Goal: Information Seeking & Learning: Learn about a topic

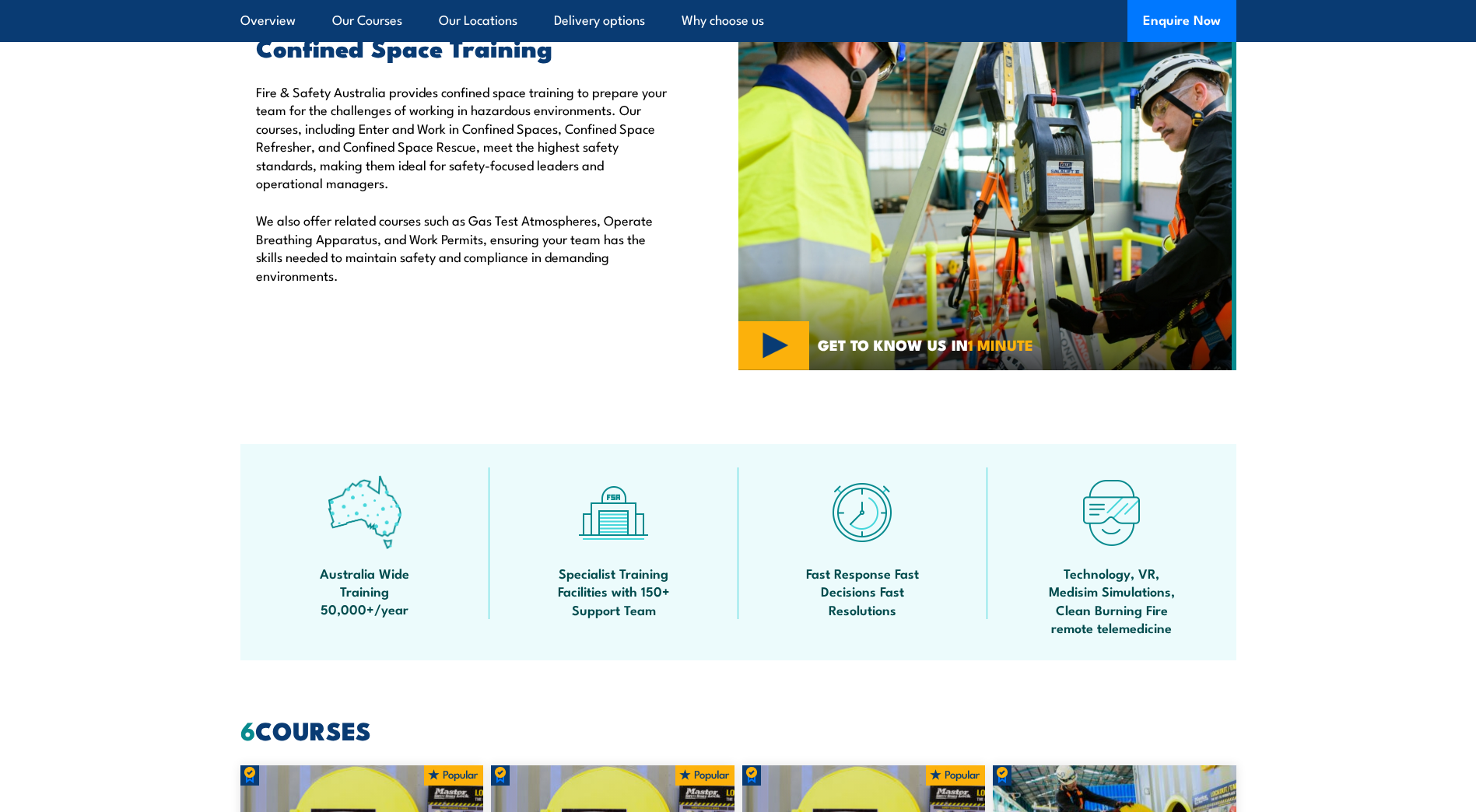
scroll to position [169, 0]
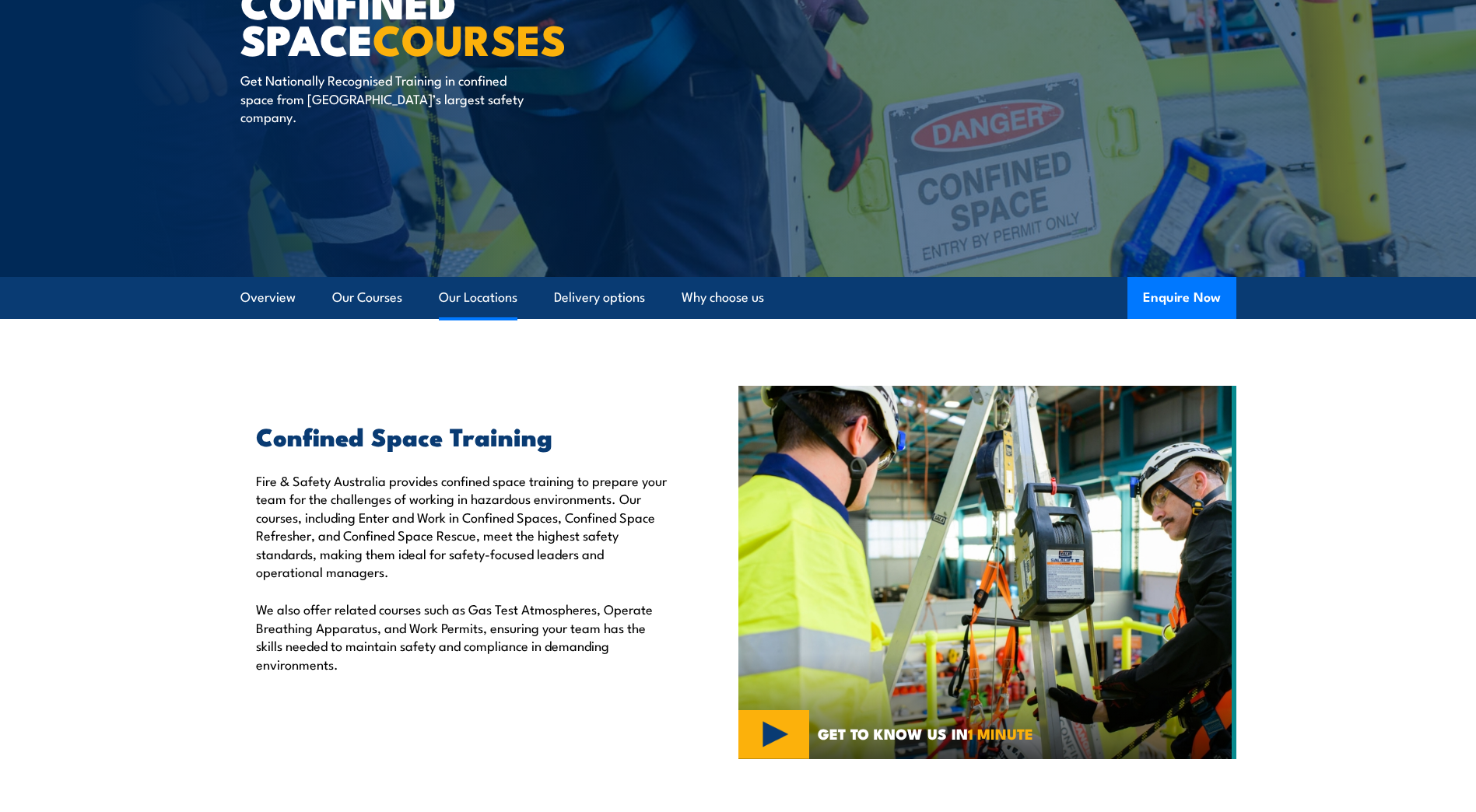
click at [490, 297] on link "Our Locations" at bounding box center [478, 297] width 78 height 41
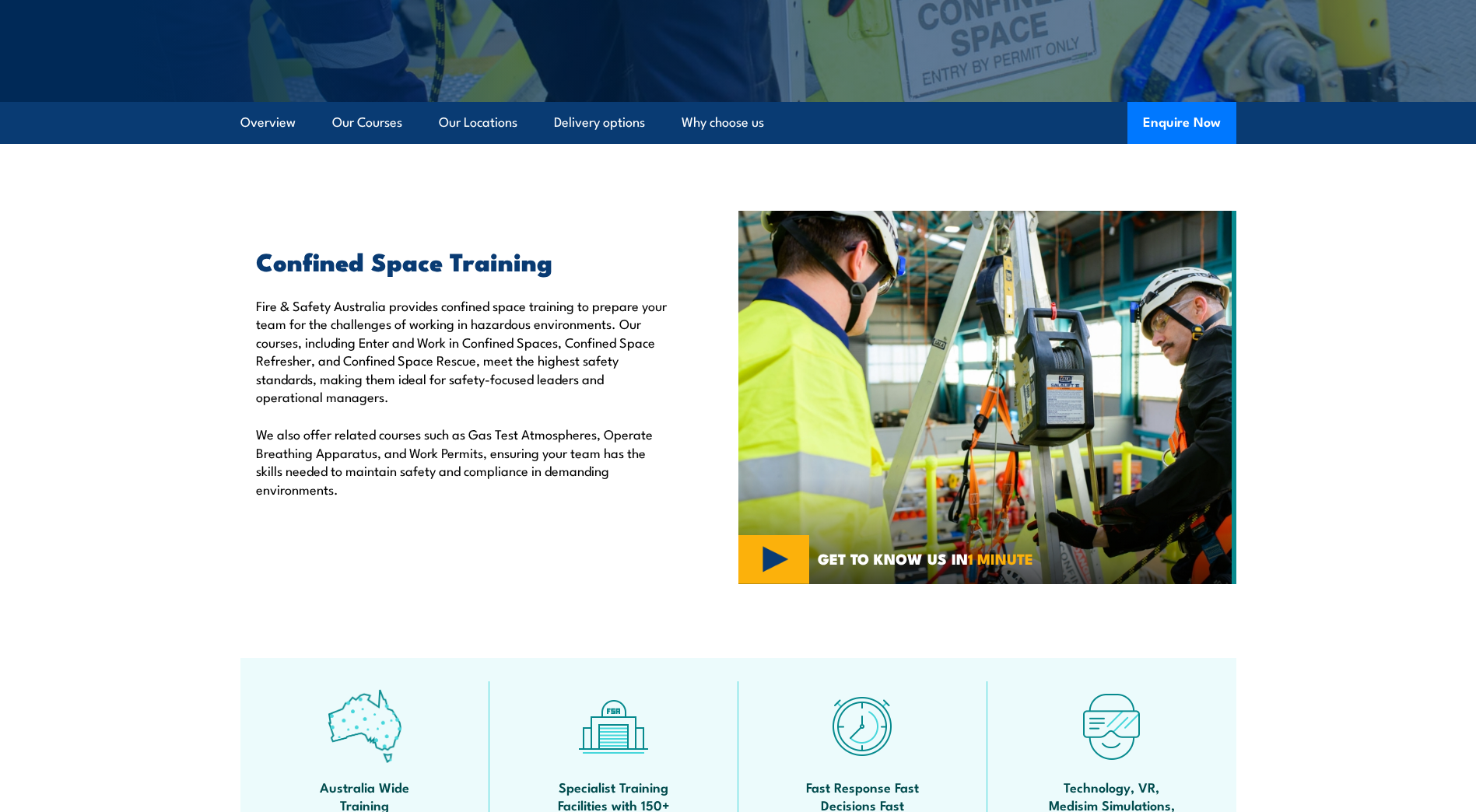
scroll to position [105, 0]
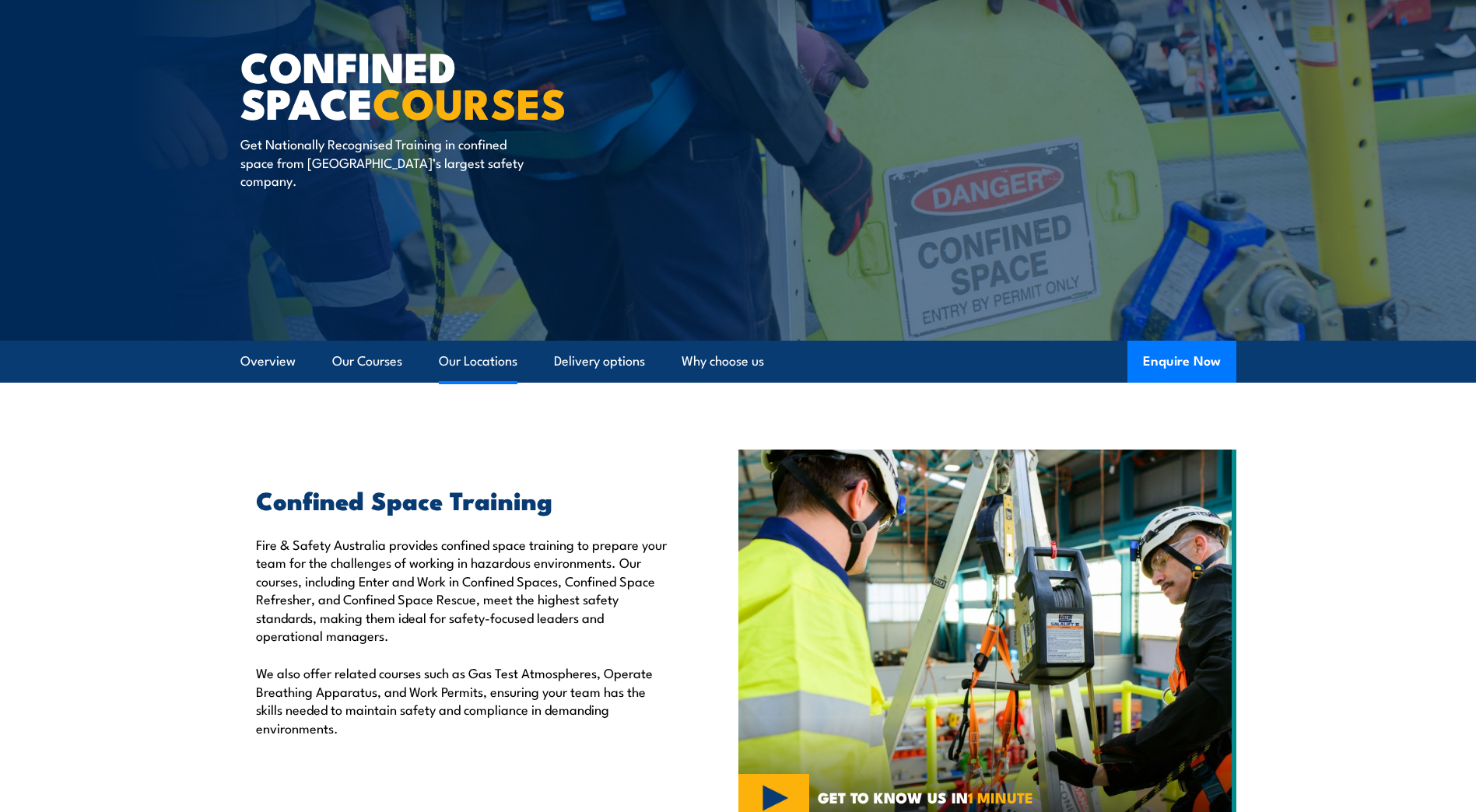
click at [478, 358] on link "Our Locations" at bounding box center [478, 361] width 78 height 41
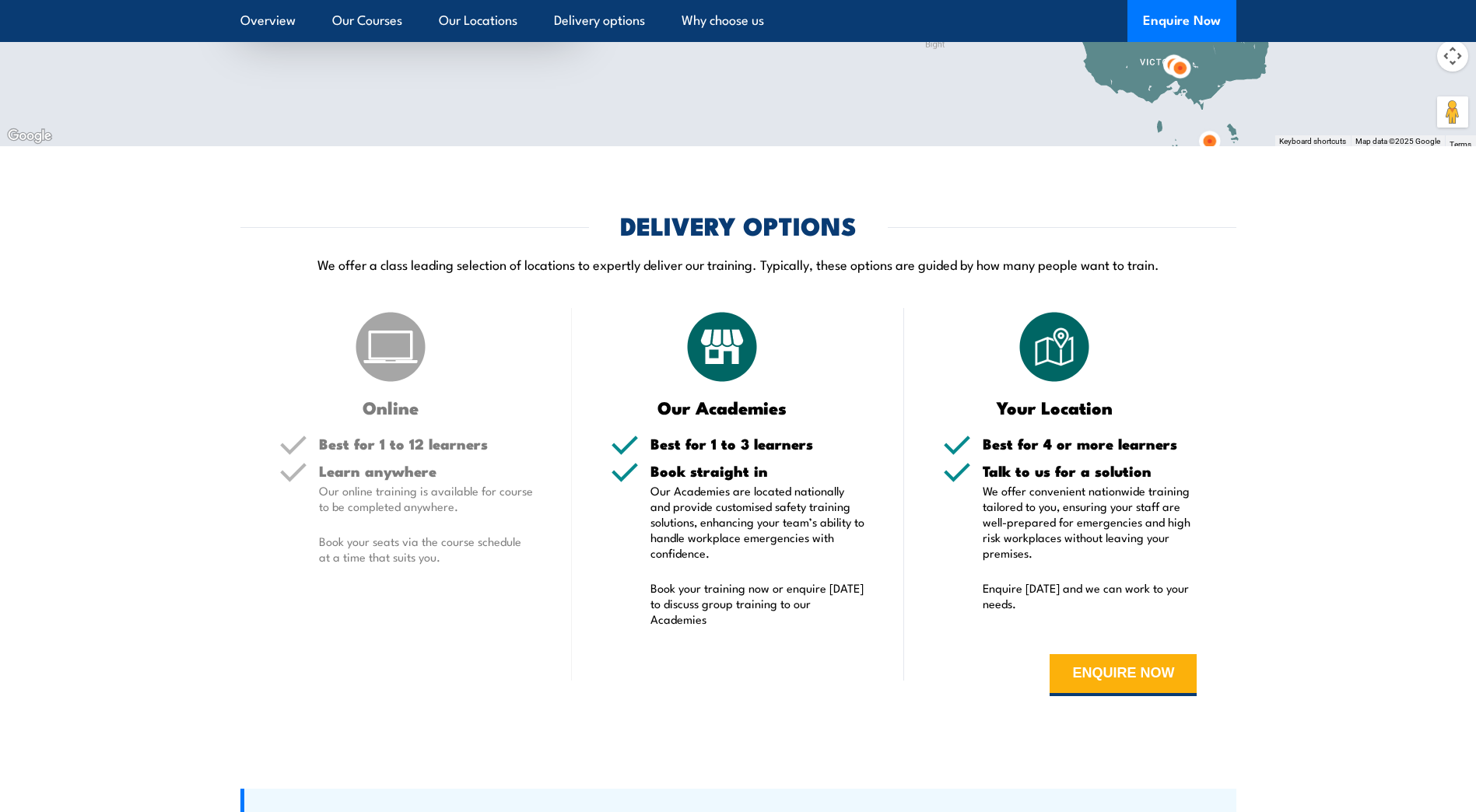
scroll to position [2846, 0]
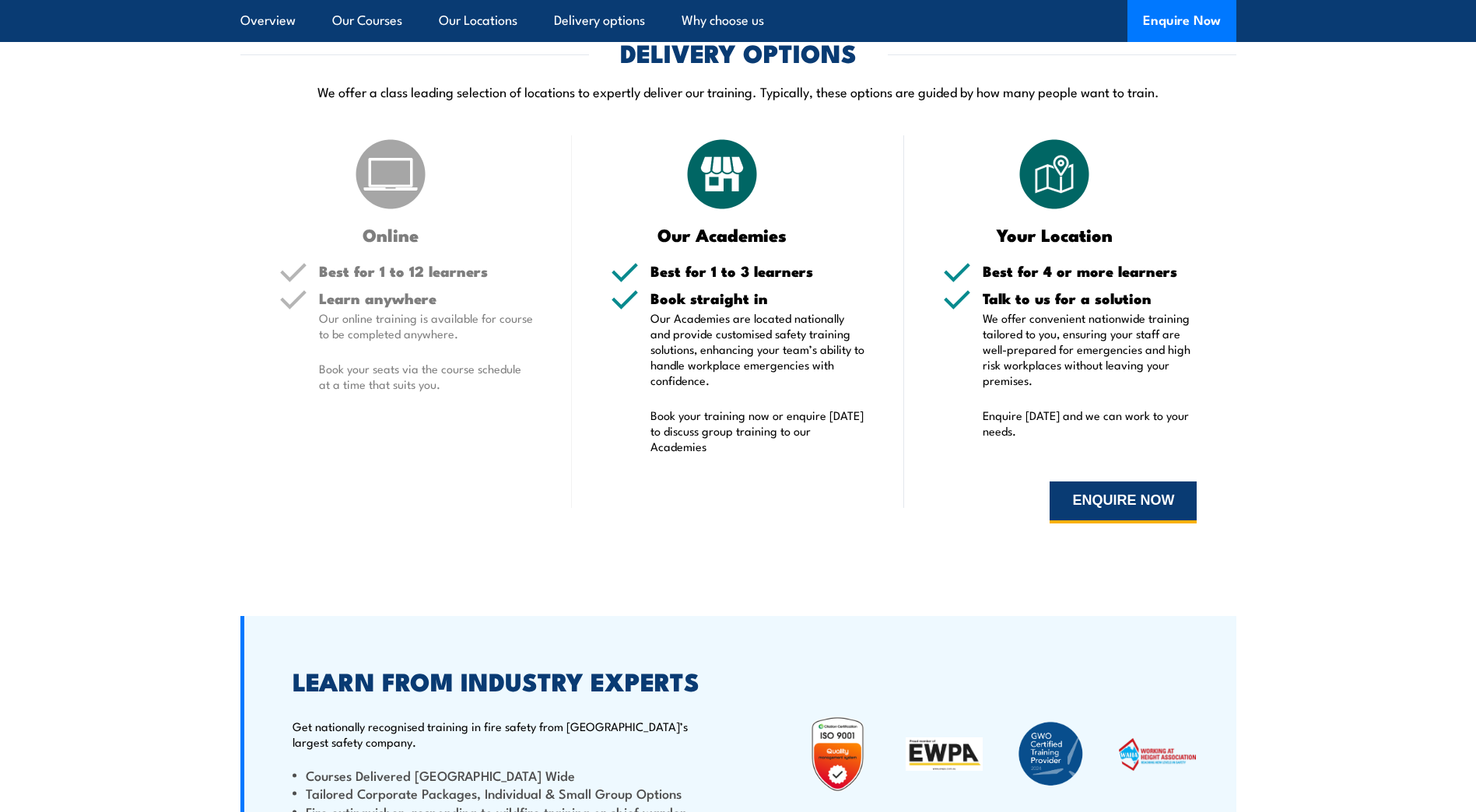
click at [1125, 496] on button "ENQUIRE NOW" at bounding box center [1123, 502] width 147 height 42
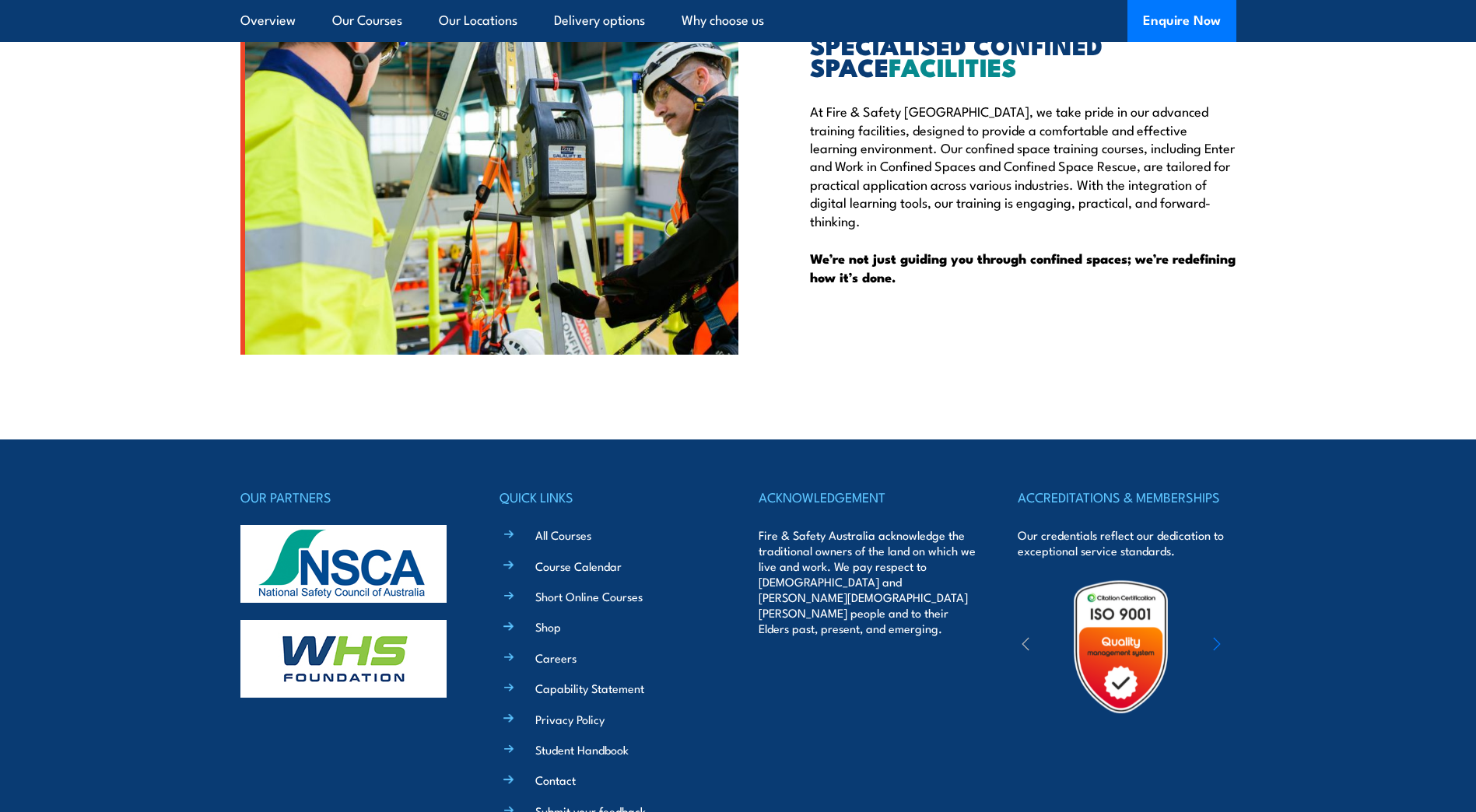
scroll to position [4029, 0]
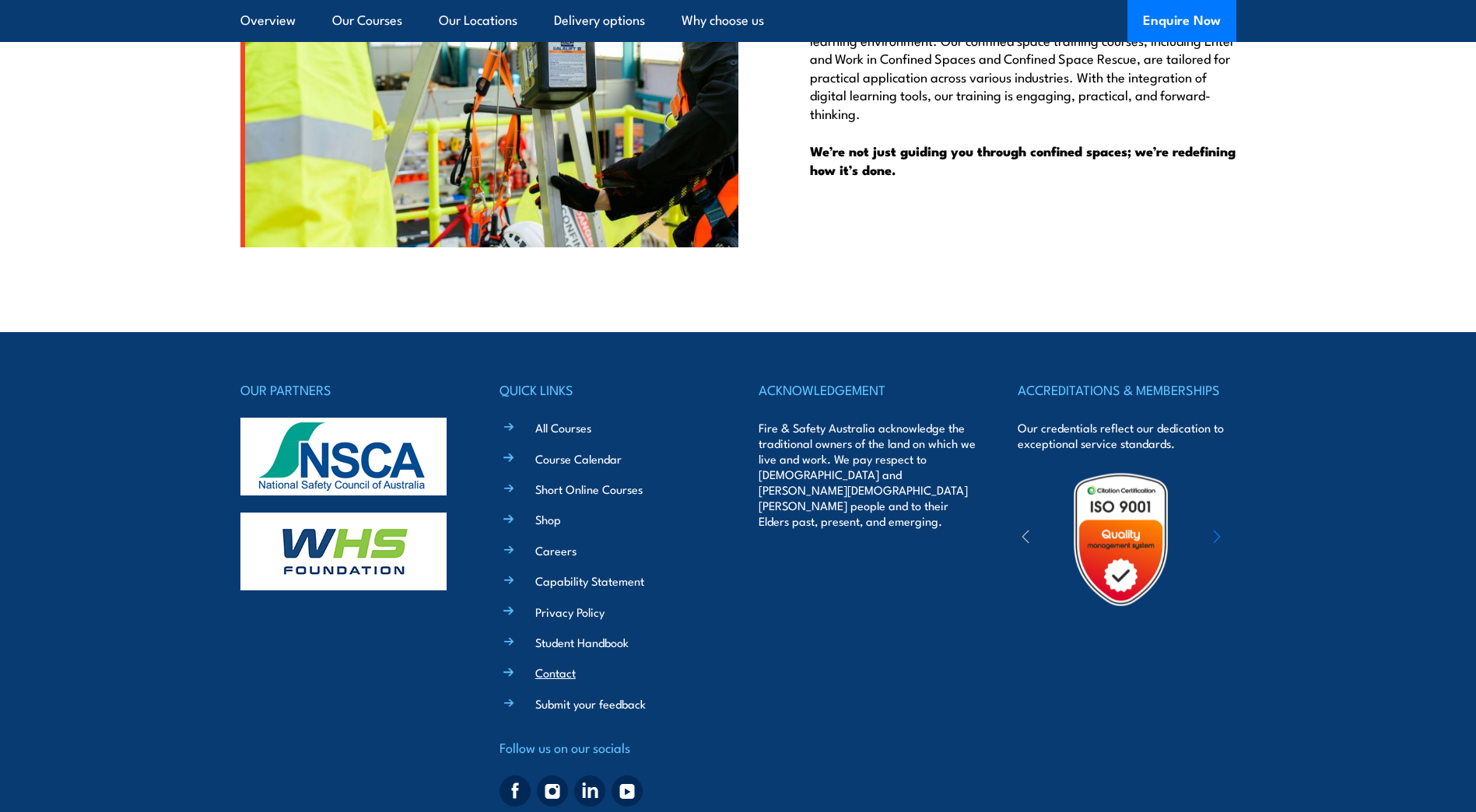
click at [563, 664] on link "Contact" at bounding box center [556, 672] width 41 height 16
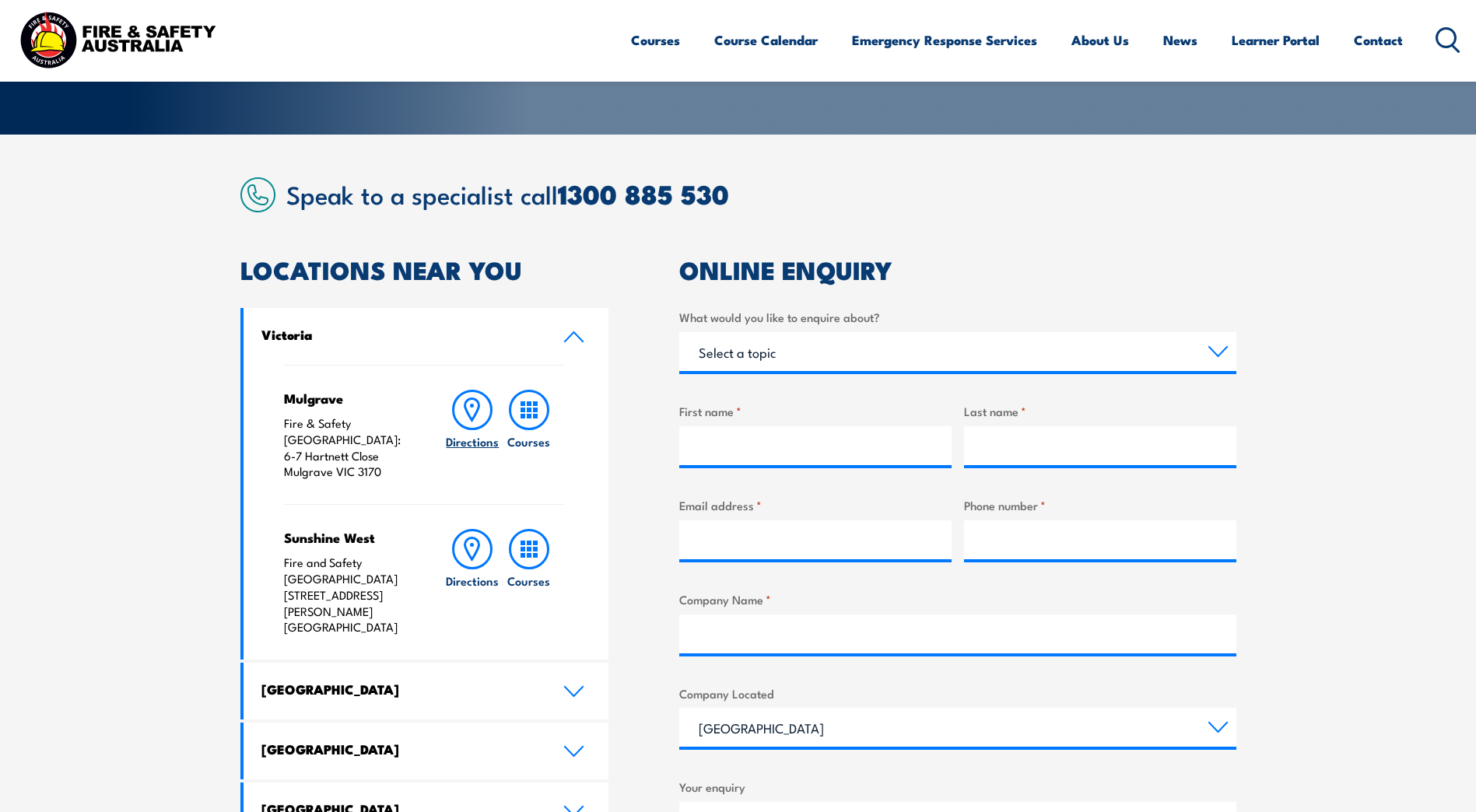
scroll to position [622, 0]
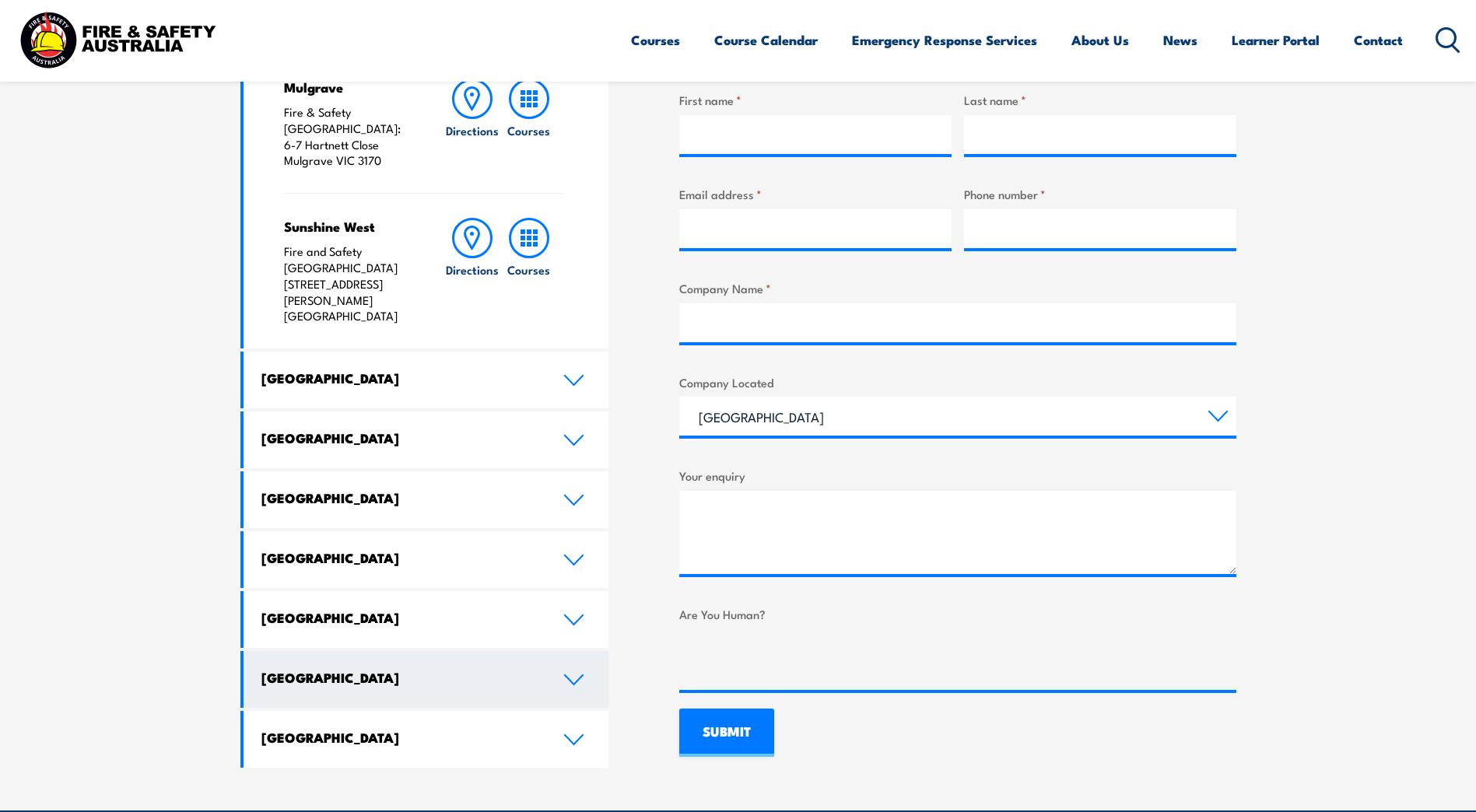
click at [572, 674] on icon at bounding box center [574, 680] width 21 height 13
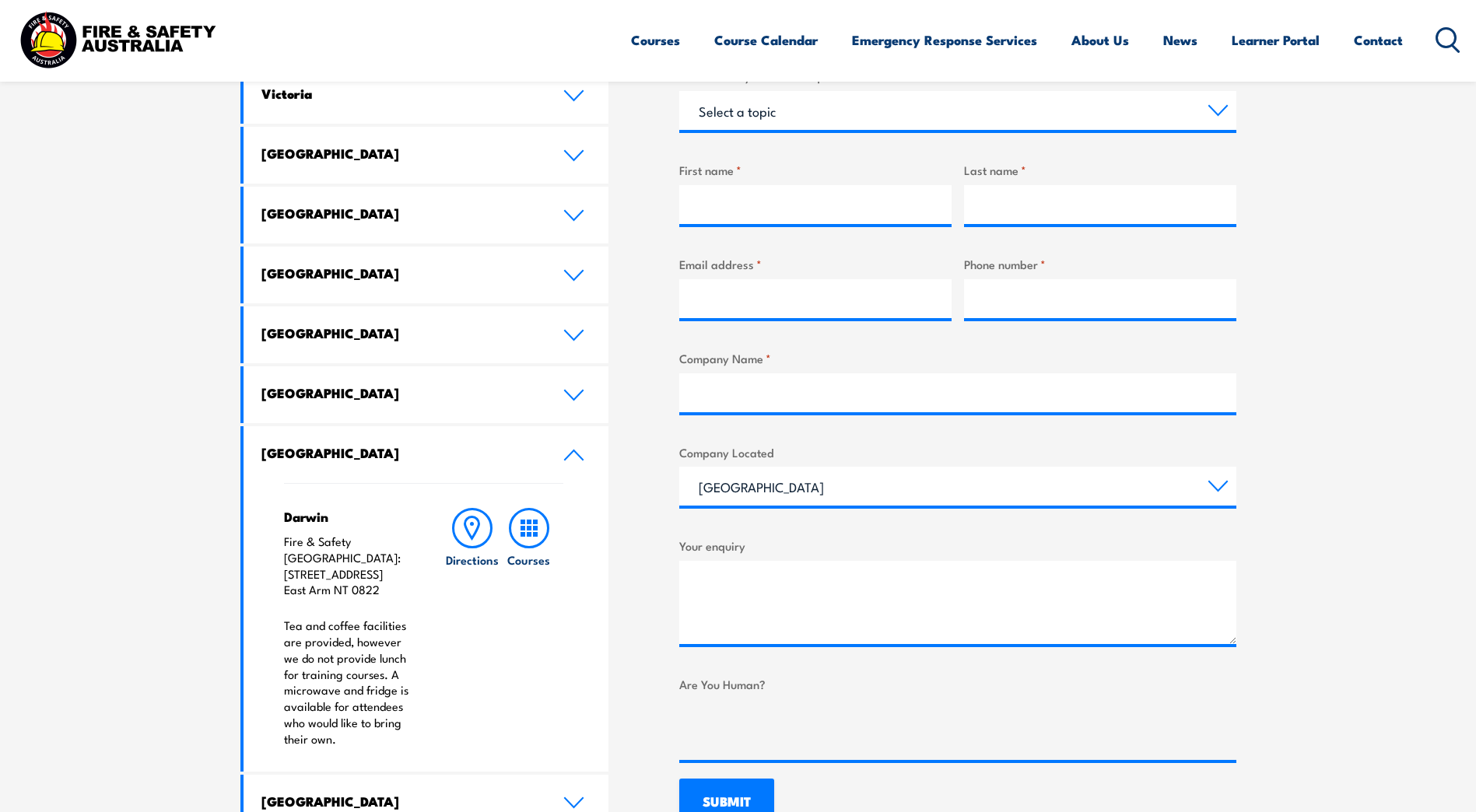
scroll to position [544, 0]
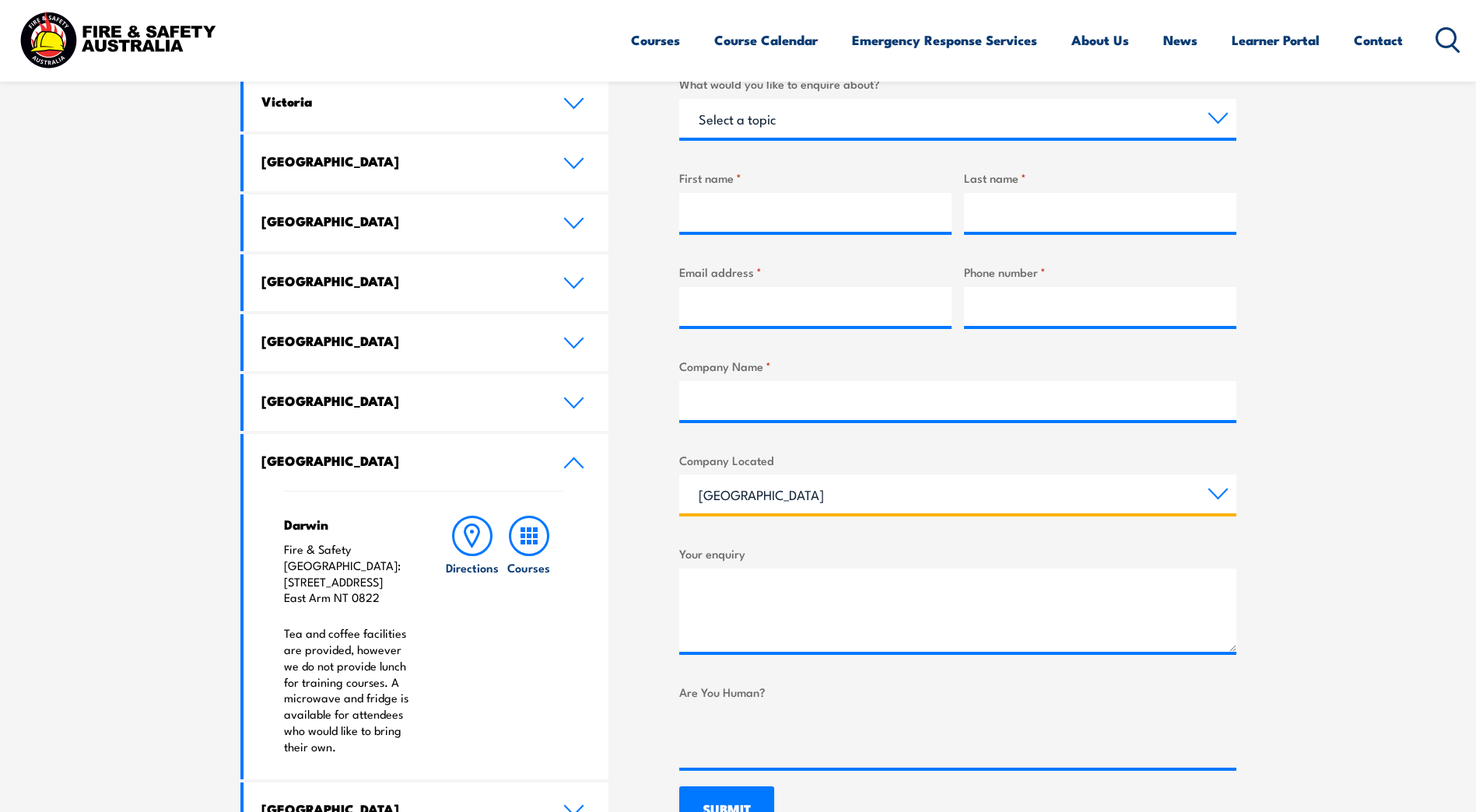
click at [1214, 489] on select "Queensland New South Wales Australian Capital Territory Victoria South Australi…" at bounding box center [958, 494] width 557 height 39
select select "Northern Territory"
click at [679, 474] on select "Queensland New South Wales Australian Capital Territory Victoria South Australi…" at bounding box center [958, 494] width 557 height 39
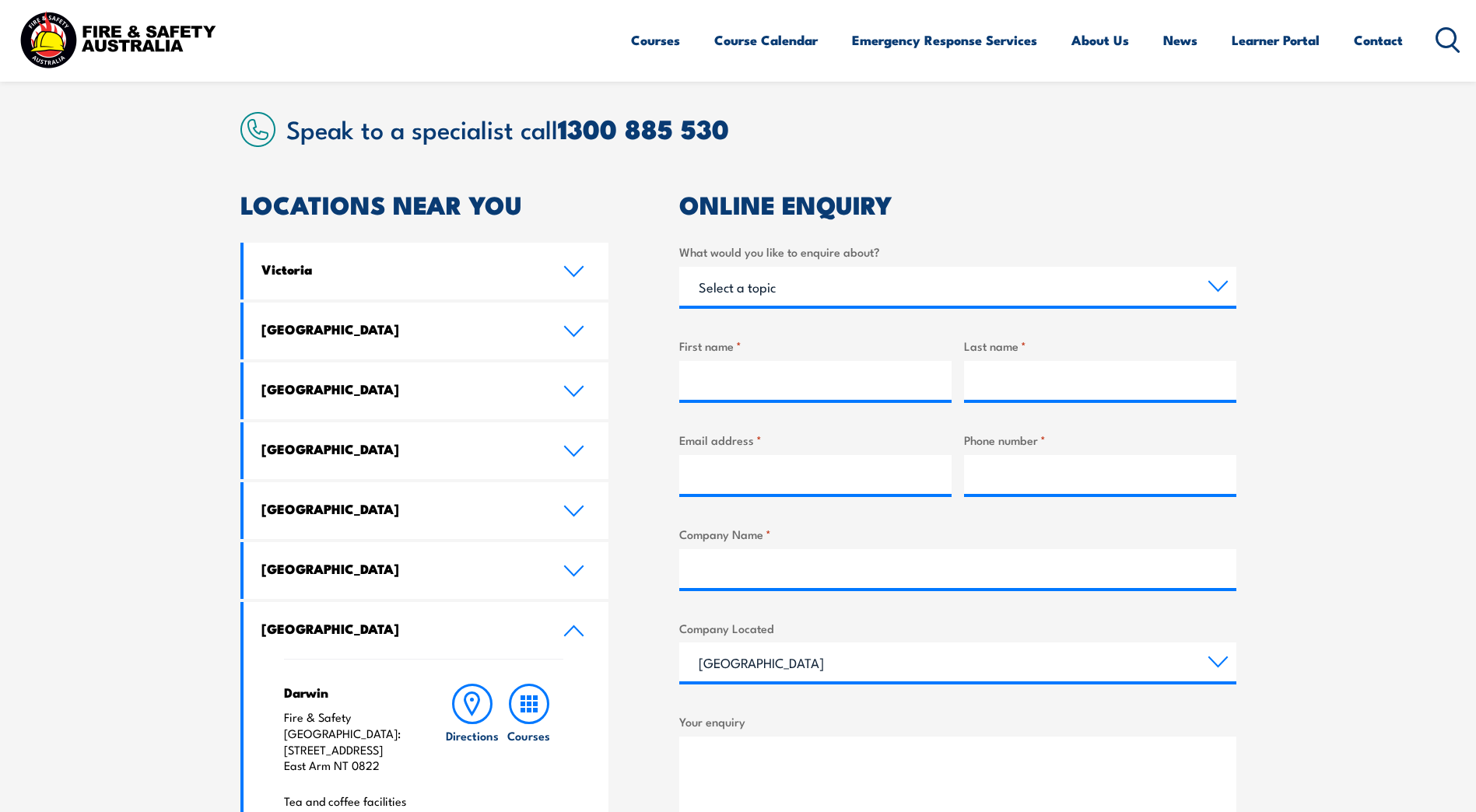
scroll to position [389, 0]
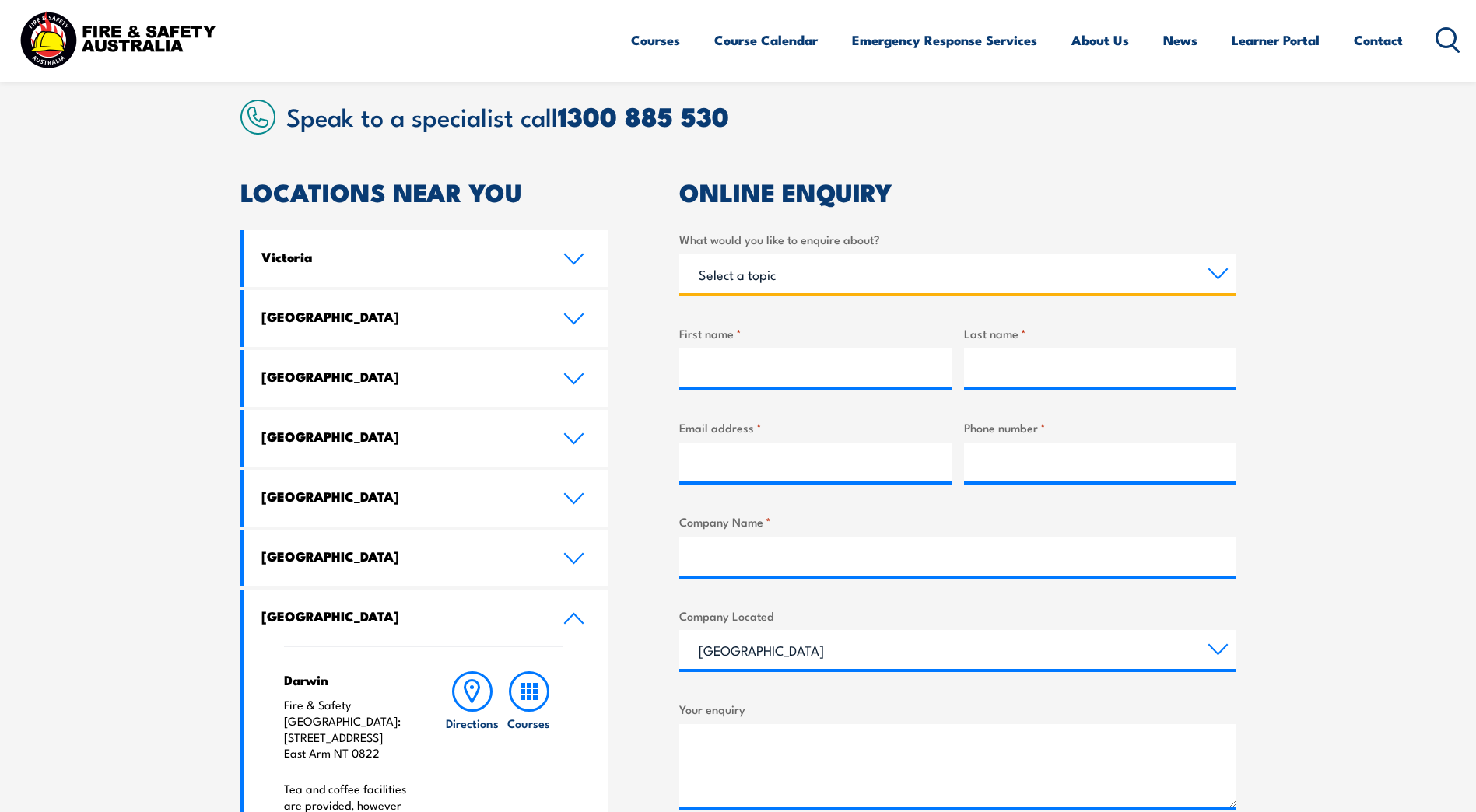
click at [1221, 273] on select "Select a topic Training Emergency Response Services General Enquiry" at bounding box center [958, 274] width 557 height 39
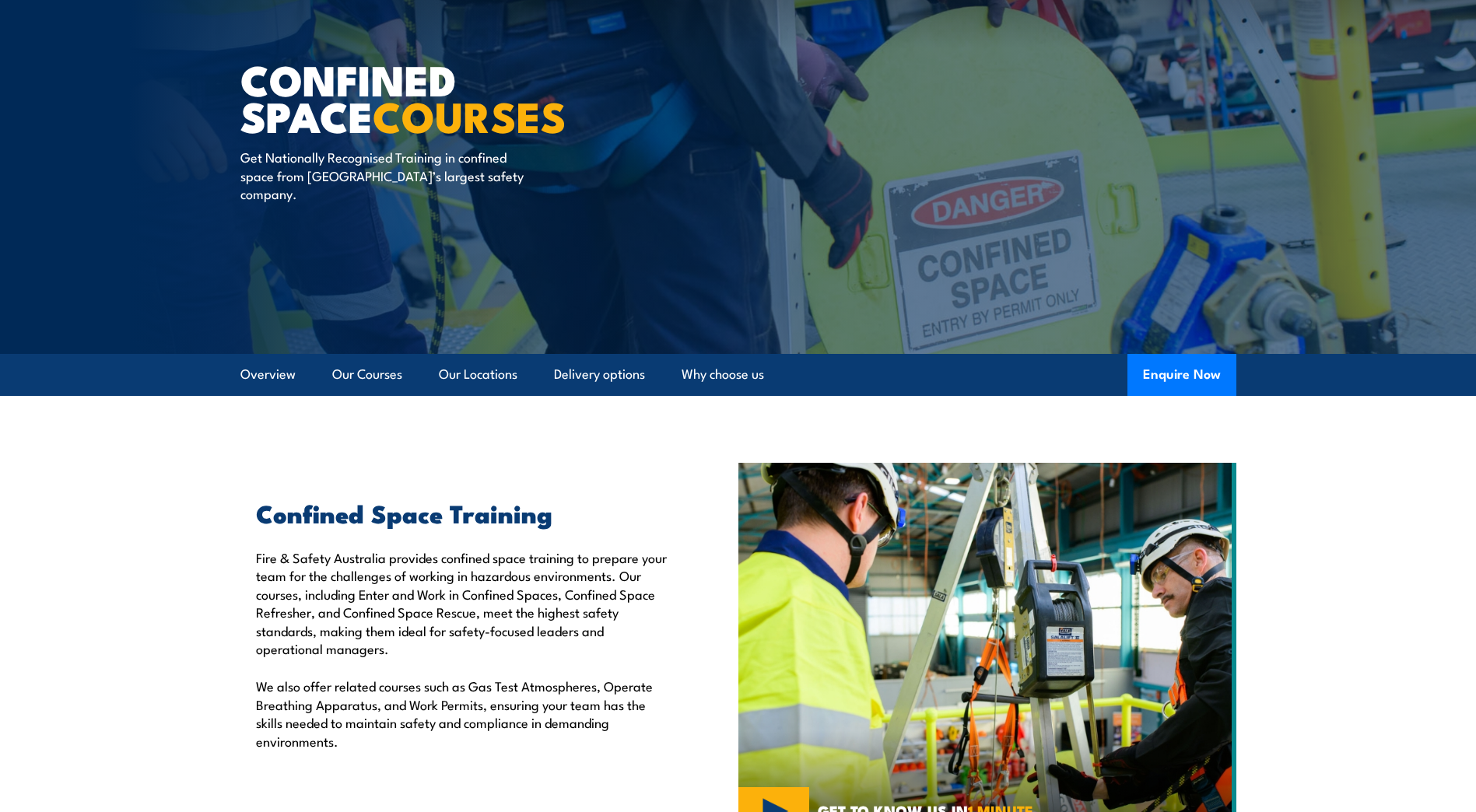
scroll to position [250, 0]
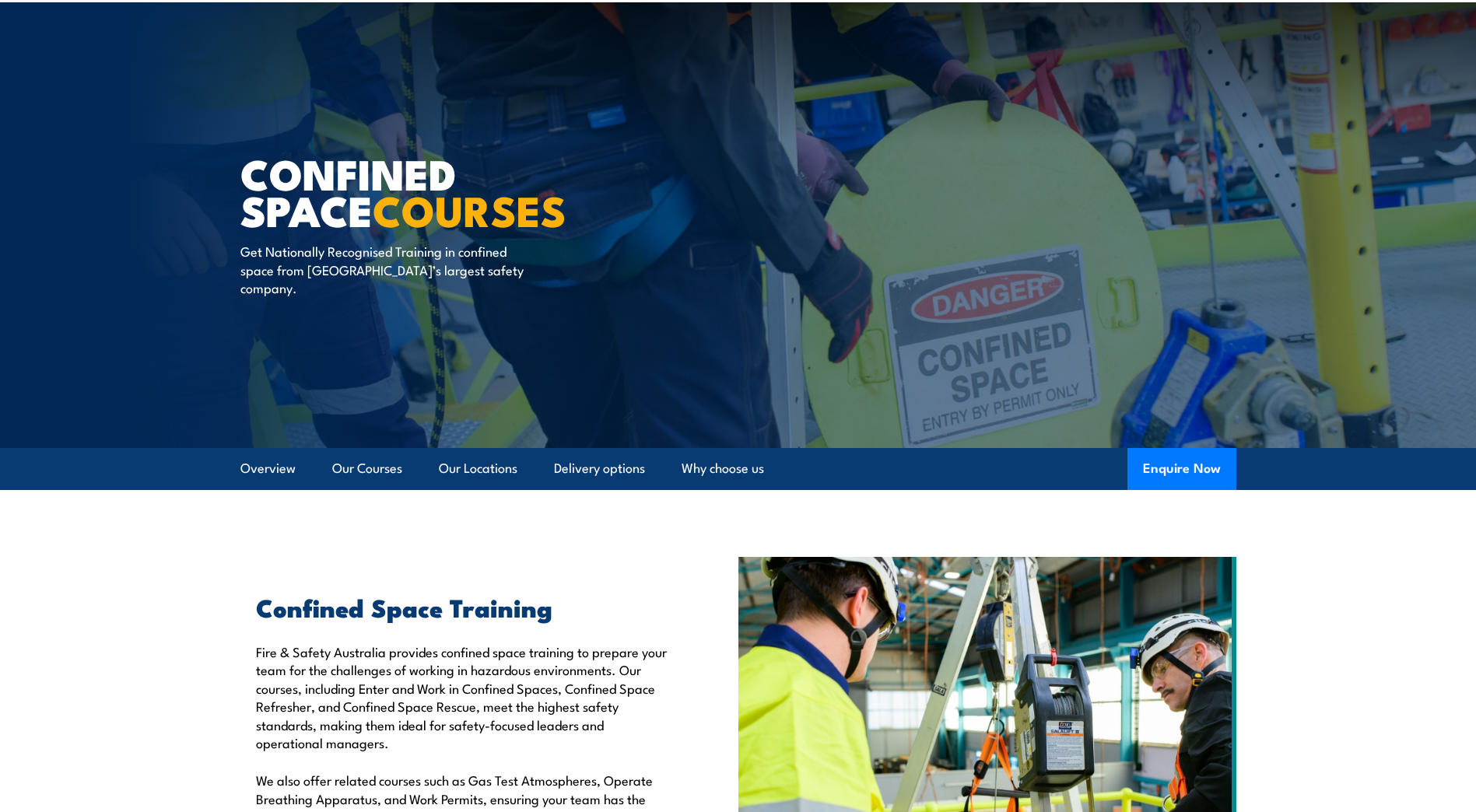
scroll to position [91, 0]
